Goal: Task Accomplishment & Management: Use online tool/utility

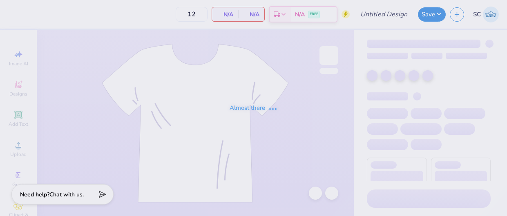
type input "[PERSON_NAME] : [GEOGRAPHIC_DATA]"
type input "24"
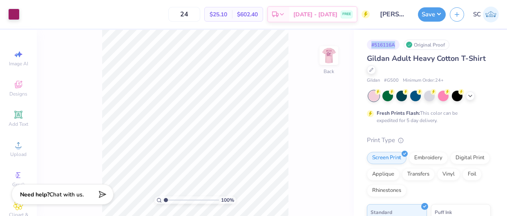
drag, startPoint x: 394, startPoint y: 44, endPoint x: 368, endPoint y: 41, distance: 27.1
click at [368, 41] on div "# 516116A" at bounding box center [383, 45] width 33 height 10
copy div "# 516116A"
click at [385, 37] on div "# 516116A Original Proof Gildan Adult Heavy Cotton T-Shirt Gildan # G500 Minimu…" at bounding box center [430, 209] width 153 height 359
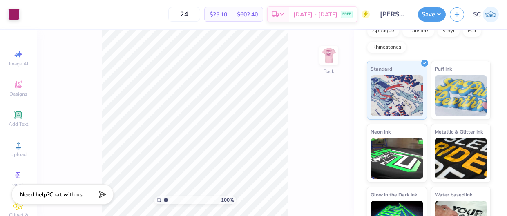
scroll to position [172, 0]
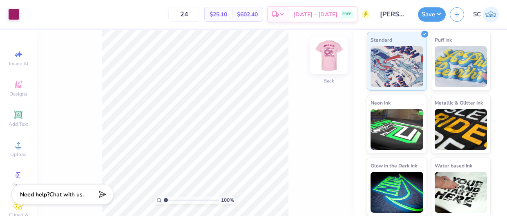
click at [330, 58] on img at bounding box center [328, 55] width 33 height 33
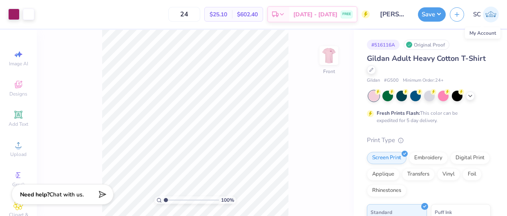
click at [488, 17] on img at bounding box center [491, 15] width 16 height 16
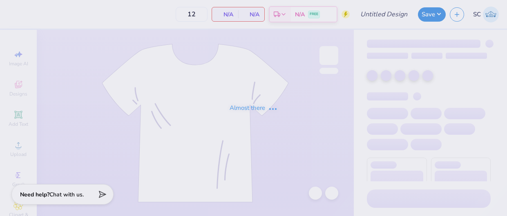
type input "[PERSON_NAME] : [GEOGRAPHIC_DATA]"
type input "24"
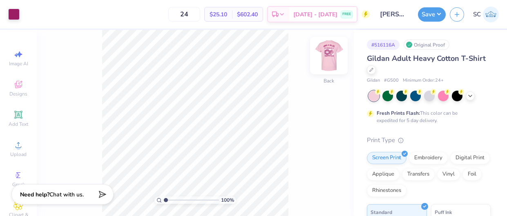
click at [331, 51] on img at bounding box center [328, 55] width 33 height 33
click at [415, 45] on div "Original Proof" at bounding box center [426, 45] width 46 height 10
click at [382, 41] on div "# 516116A" at bounding box center [383, 45] width 33 height 10
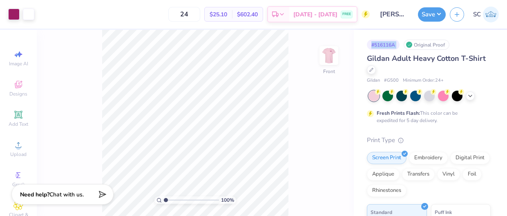
copy div "# 516116A"
click at [327, 62] on img at bounding box center [329, 55] width 16 height 16
